Goal: Communication & Community: Answer question/provide support

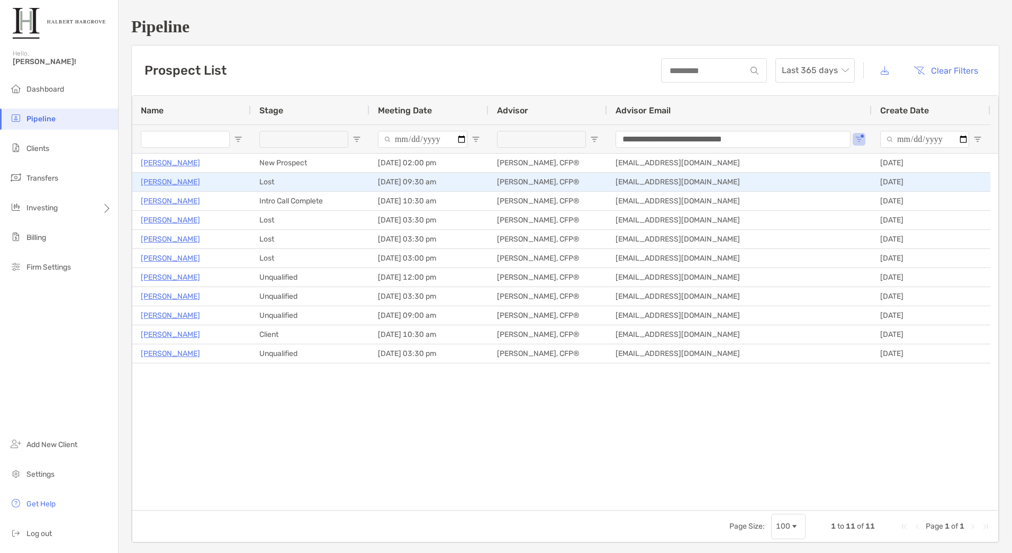
click at [174, 182] on p "[PERSON_NAME]" at bounding box center [170, 181] width 59 height 13
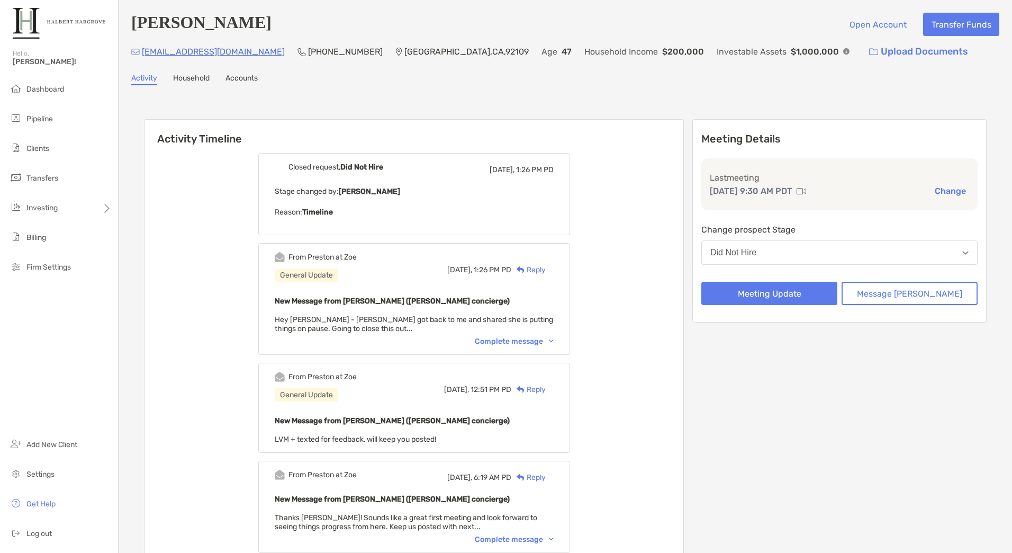
click at [554, 264] on div "Today, 1:26 PM PD Reply" at bounding box center [500, 269] width 106 height 35
click at [546, 272] on div "Reply" at bounding box center [528, 269] width 34 height 11
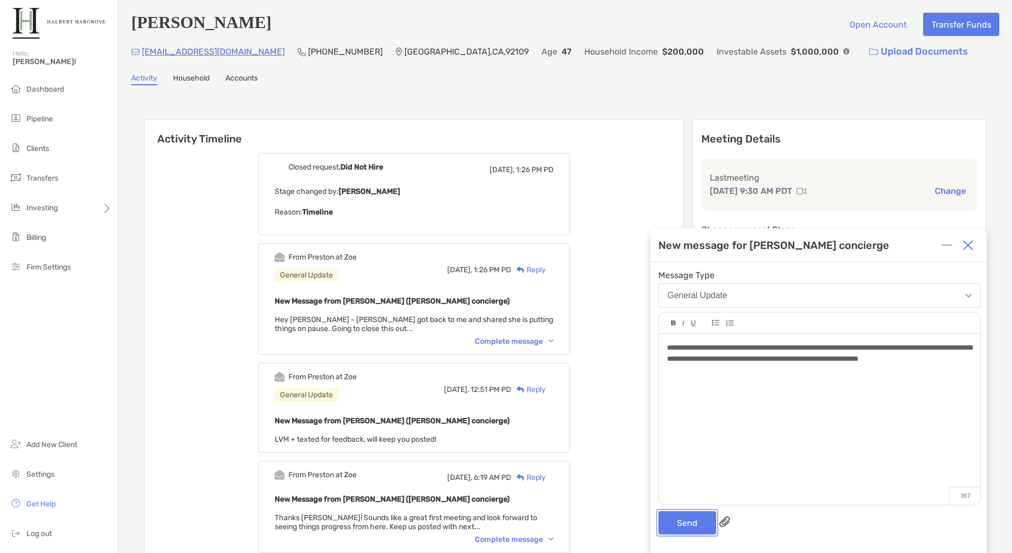
click at [674, 515] on button "Send" at bounding box center [687, 522] width 58 height 23
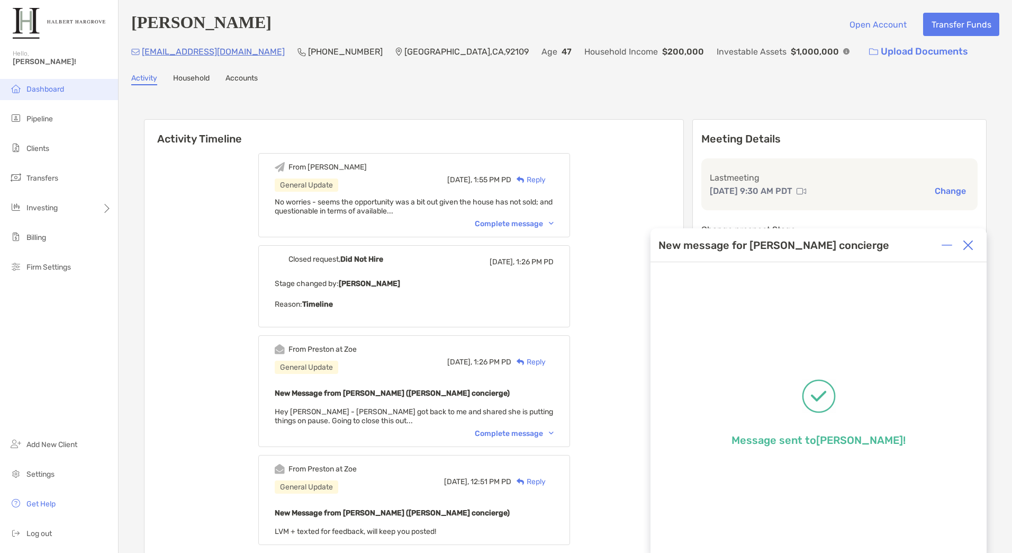
click at [61, 94] on li "Dashboard" at bounding box center [59, 89] width 118 height 21
